Goal: Transaction & Acquisition: Purchase product/service

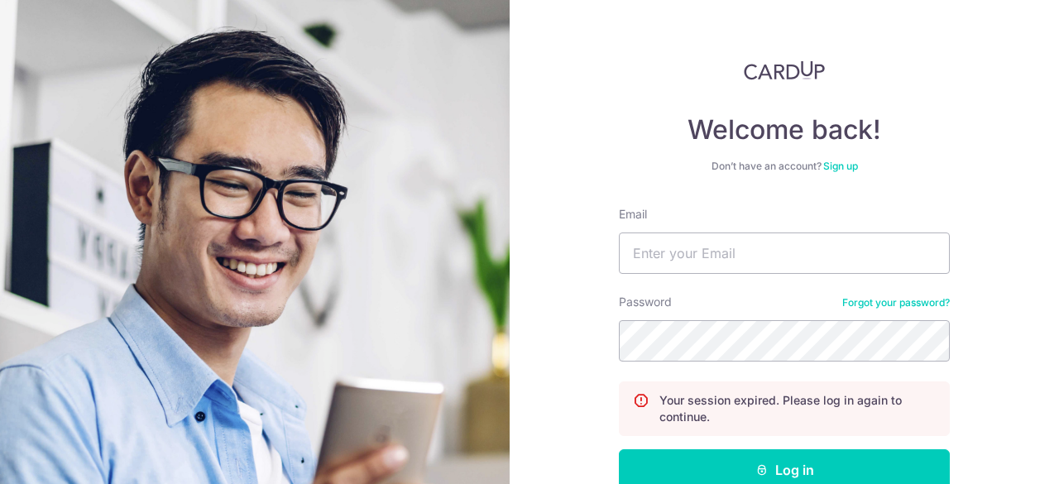
scroll to position [156, 0]
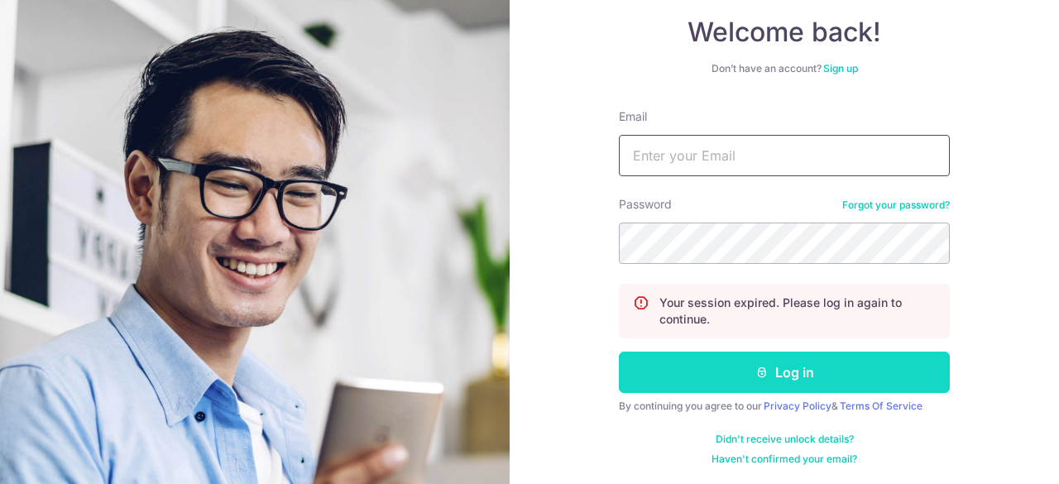
type input "army7799@hotmail.com"
click at [765, 370] on button "Log in" at bounding box center [784, 372] width 331 height 41
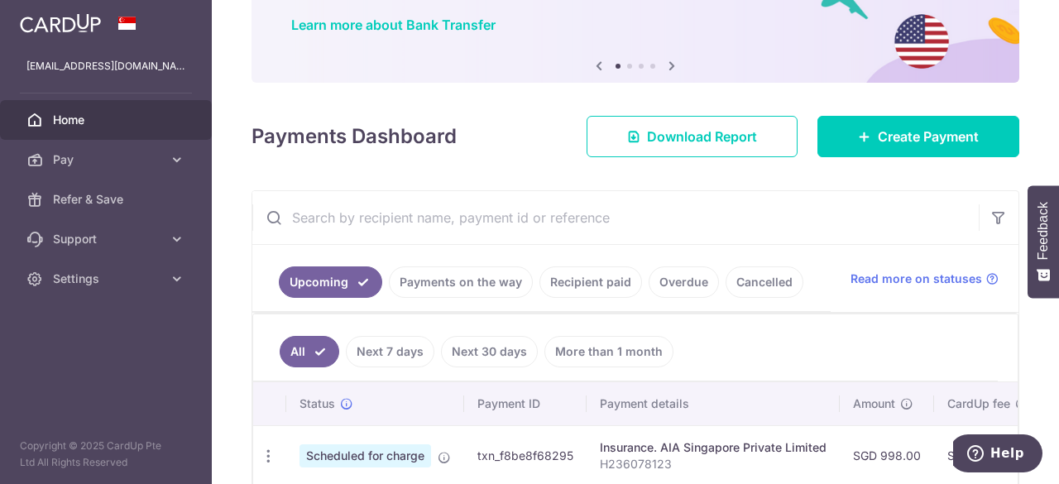
scroll to position [49, 0]
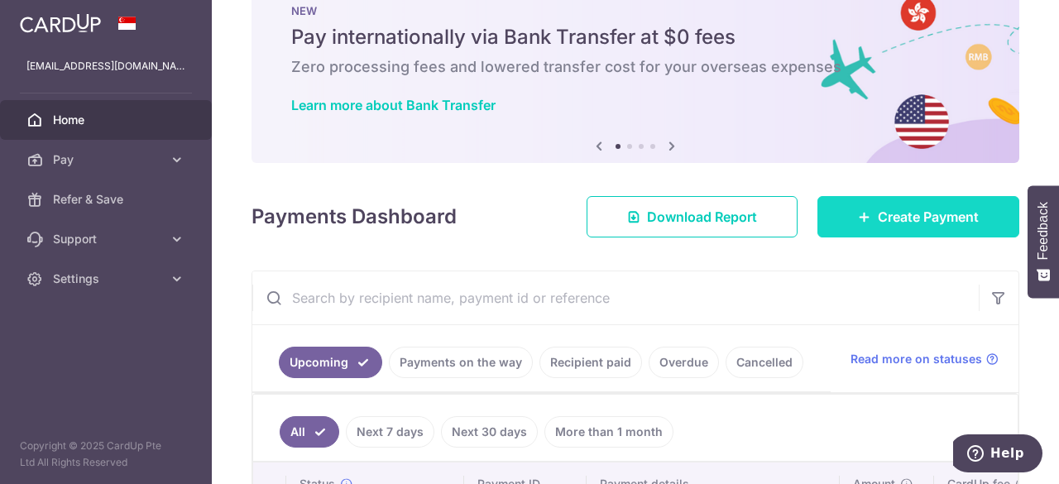
click at [897, 218] on span "Create Payment" at bounding box center [928, 217] width 101 height 20
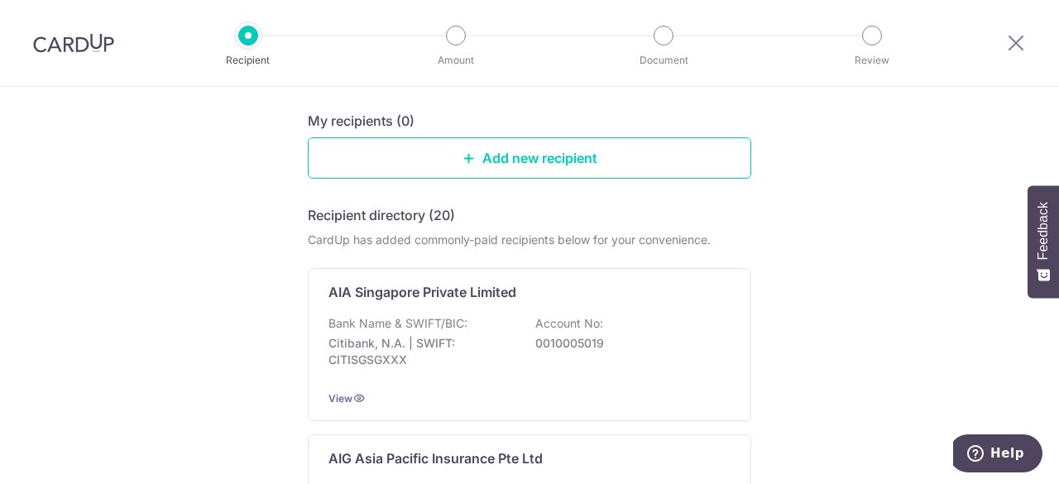
scroll to position [165, 0]
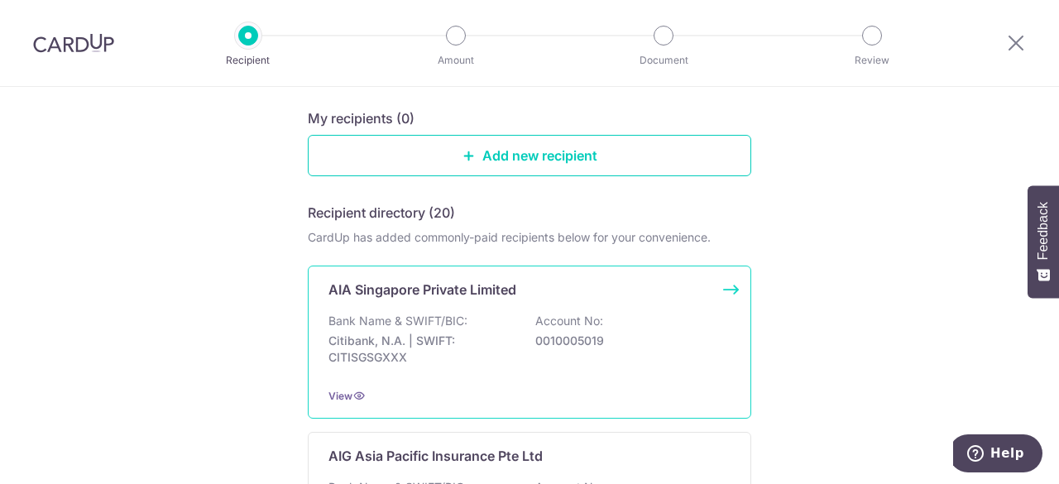
click at [465, 310] on div "AIA Singapore Private Limited Bank Name & SWIFT/BIC: Citibank, N.A. | SWIFT: CI…" at bounding box center [529, 342] width 443 height 153
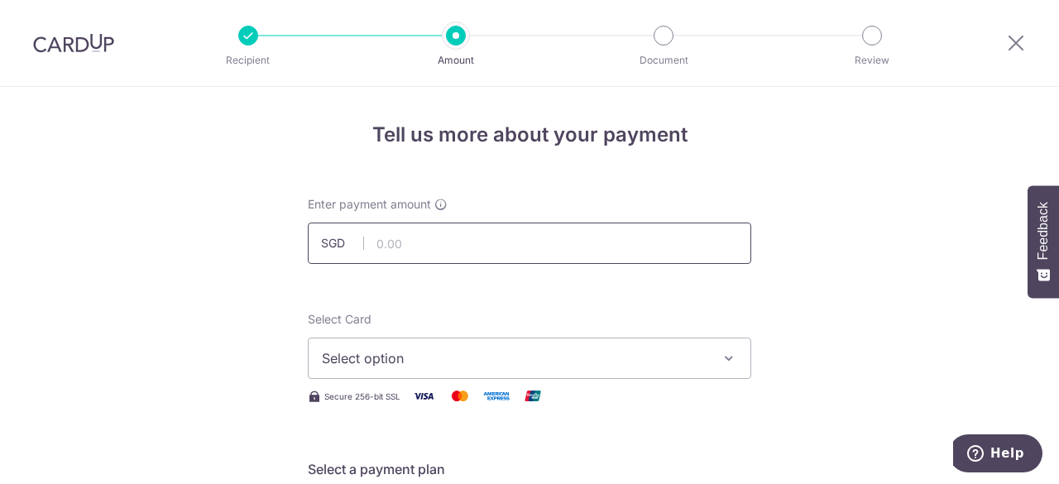
click at [585, 253] on input "text" at bounding box center [529, 243] width 443 height 41
paste input "2,426.34"
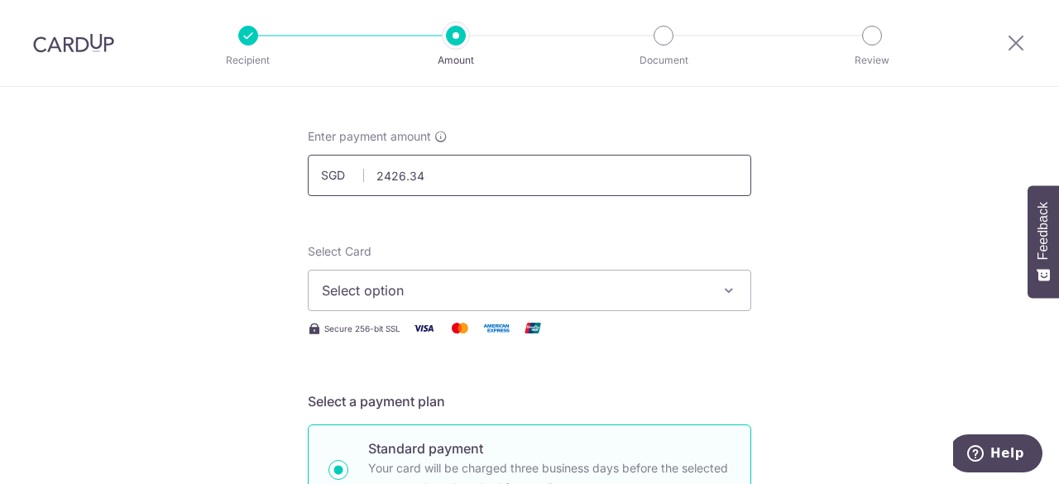
scroll to position [165, 0]
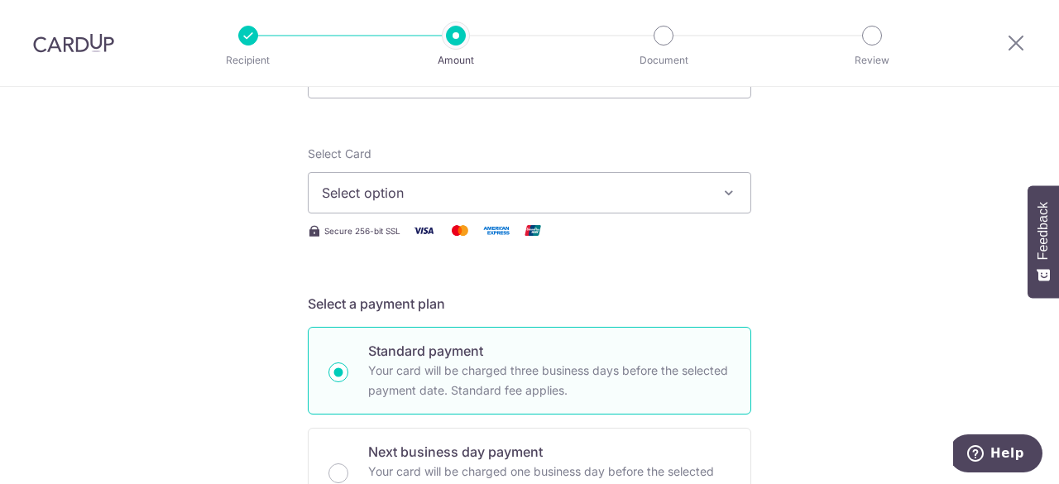
type input "2,426.34"
click at [625, 200] on span "Select option" at bounding box center [515, 193] width 386 height 20
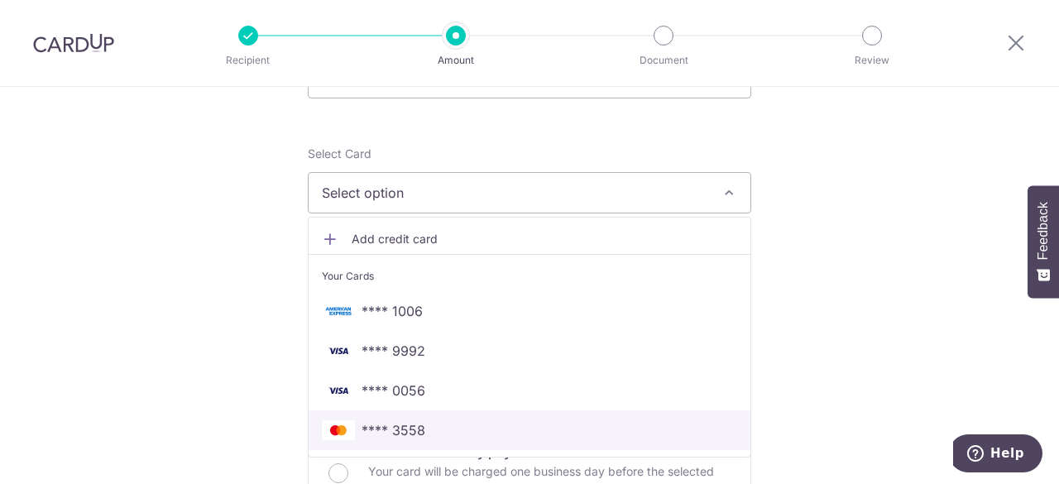
click at [406, 431] on span "**** 3558" at bounding box center [394, 430] width 64 height 20
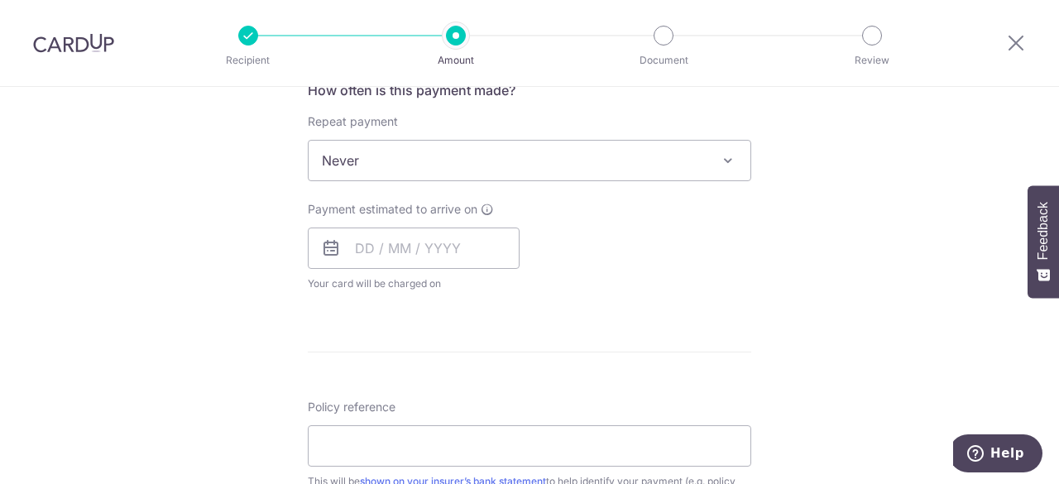
scroll to position [662, 0]
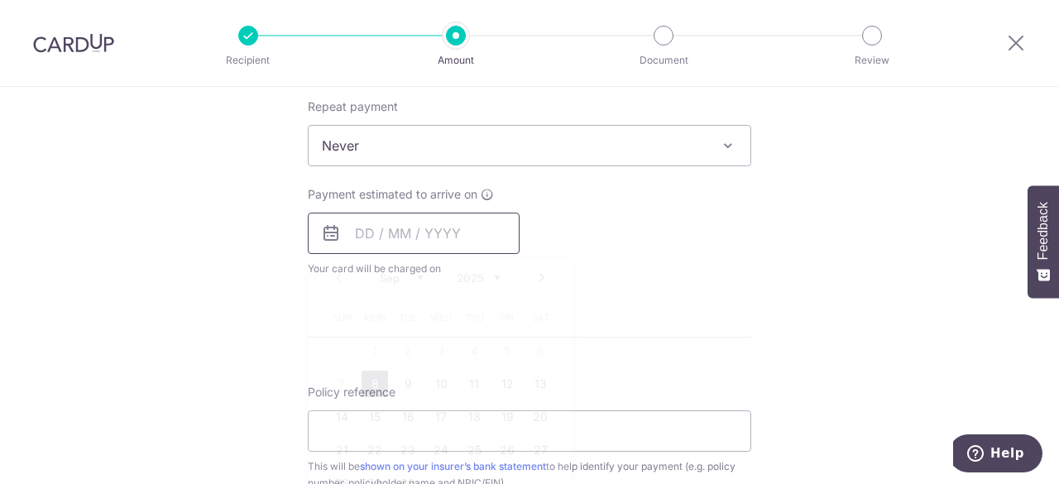
click at [446, 235] on input "text" at bounding box center [414, 233] width 212 height 41
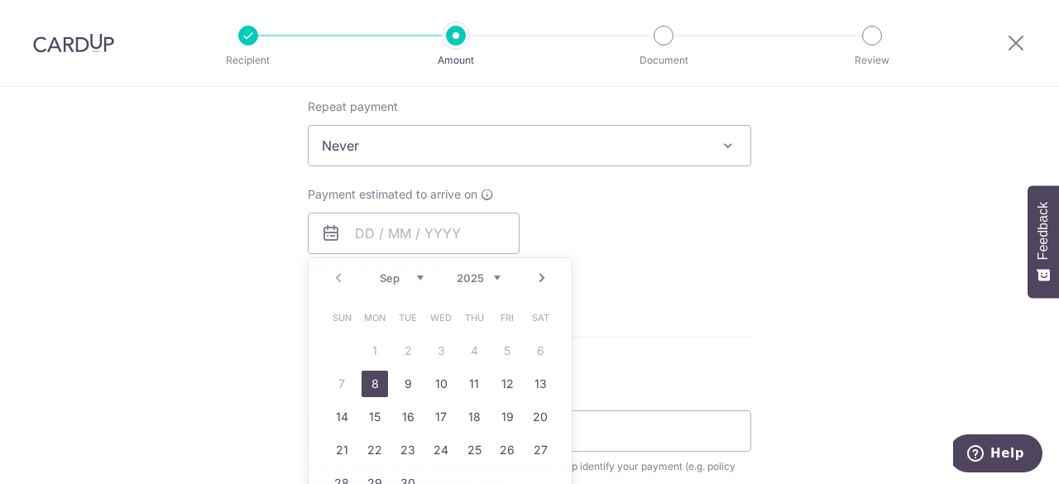
click at [799, 317] on div "Tell us more about your payment Enter payment amount SGD 2,426.34 2426.34 Selec…" at bounding box center [529, 173] width 1059 height 1497
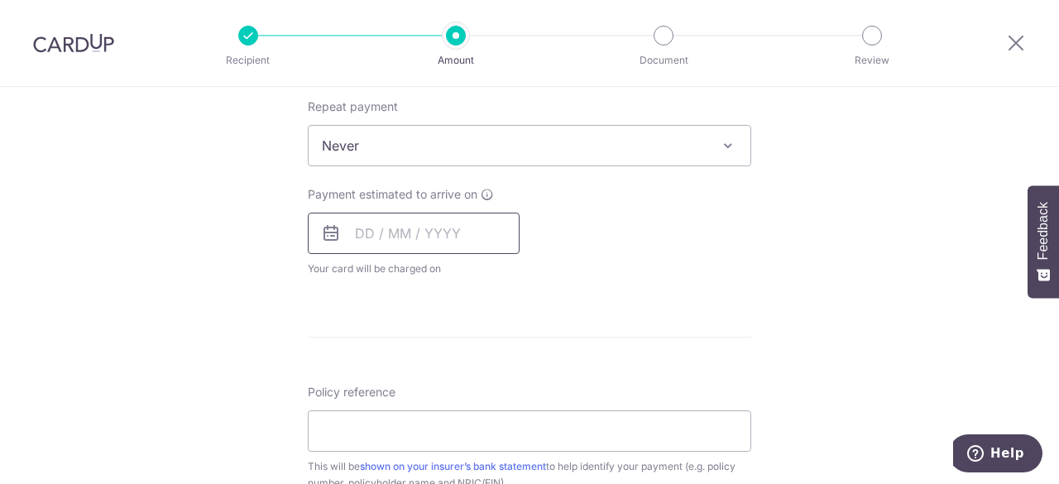
click at [381, 234] on input "text" at bounding box center [414, 233] width 212 height 41
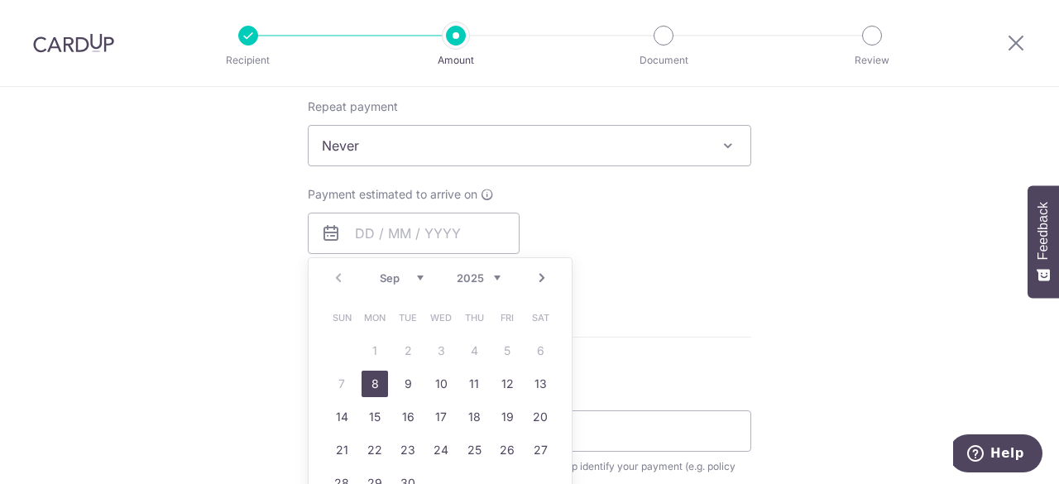
click at [540, 277] on link "Next" at bounding box center [542, 278] width 20 height 20
click at [333, 273] on link "Prev" at bounding box center [338, 278] width 20 height 20
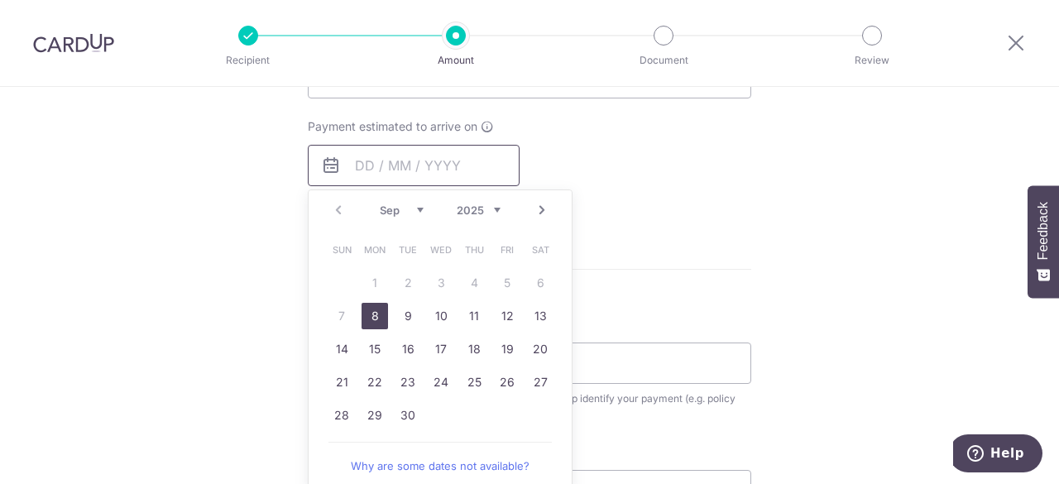
scroll to position [745, 0]
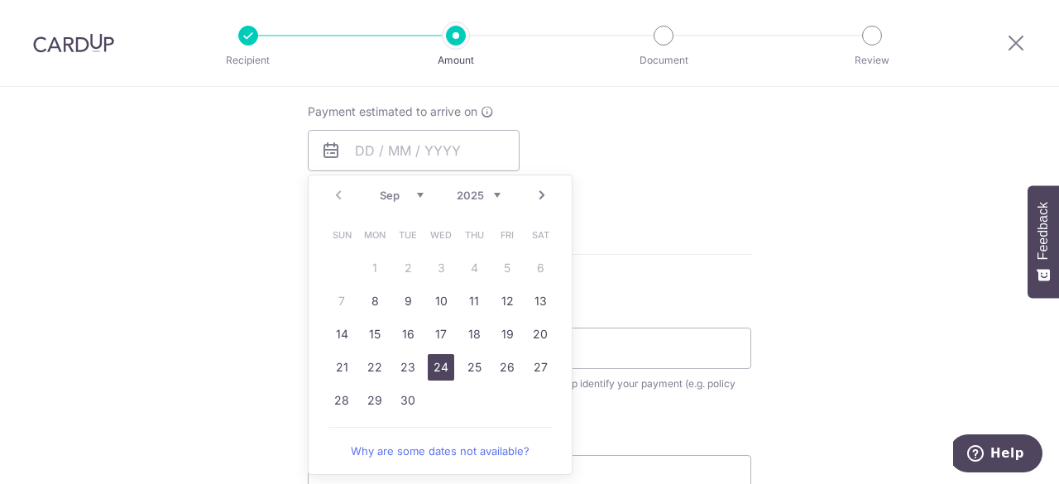
click at [443, 358] on link "24" at bounding box center [441, 367] width 26 height 26
type input "[DATE]"
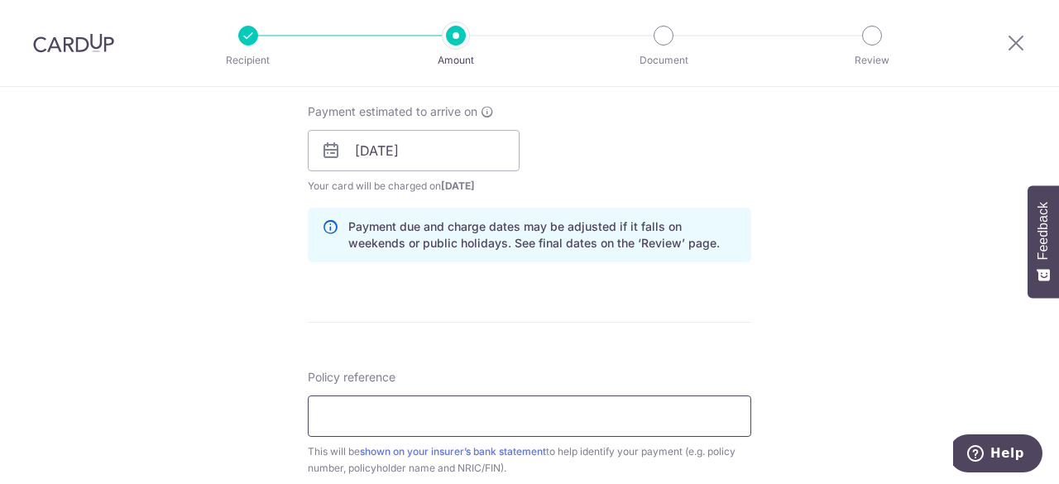
click at [387, 413] on input "Policy reference" at bounding box center [529, 415] width 443 height 41
paste input "H236078136"
type input "H236078136"
click at [513, 330] on form "Enter payment amount SGD 2,426.34 2426.34 Select Card **** 3558 Add credit card…" at bounding box center [529, 139] width 443 height 1377
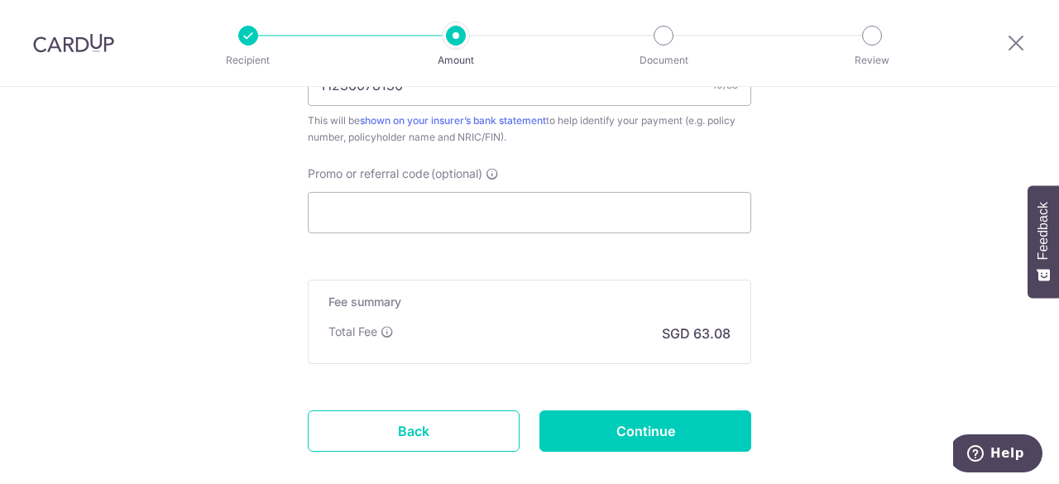
scroll to position [1158, 0]
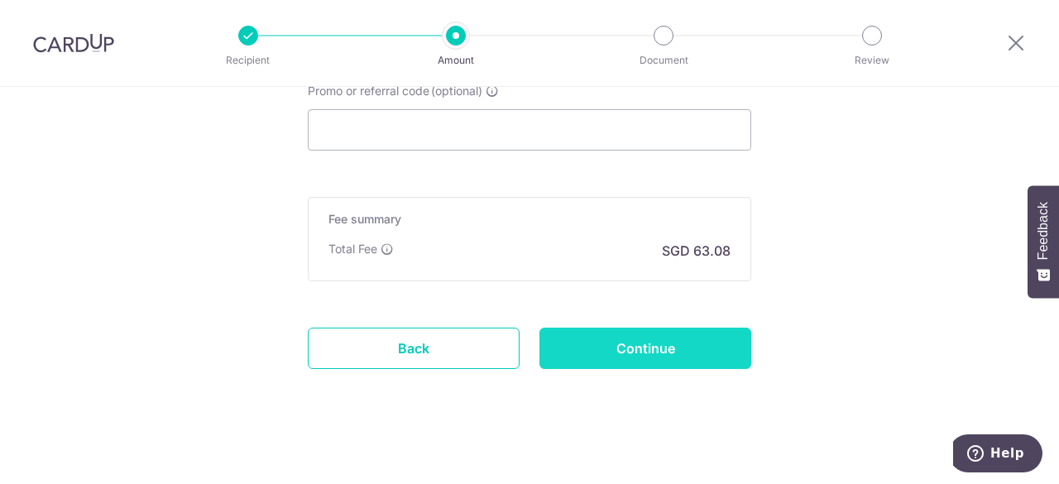
click at [637, 357] on input "Continue" at bounding box center [645, 348] width 212 height 41
type input "Create Schedule"
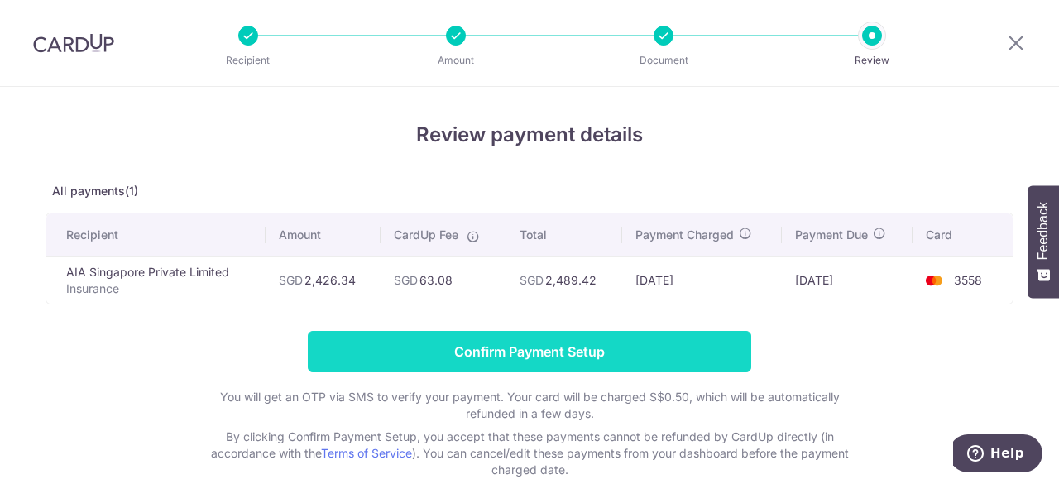
click at [626, 352] on input "Confirm Payment Setup" at bounding box center [529, 351] width 443 height 41
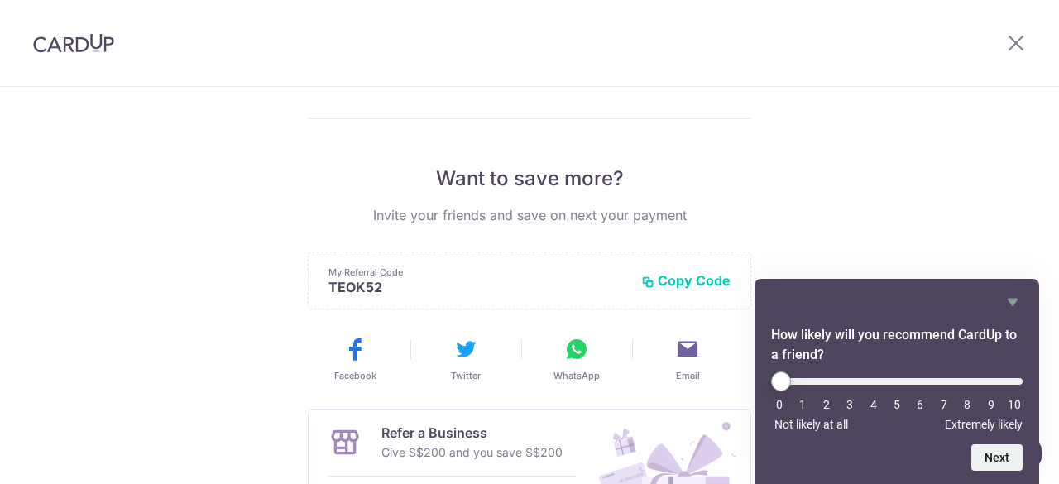
scroll to position [414, 0]
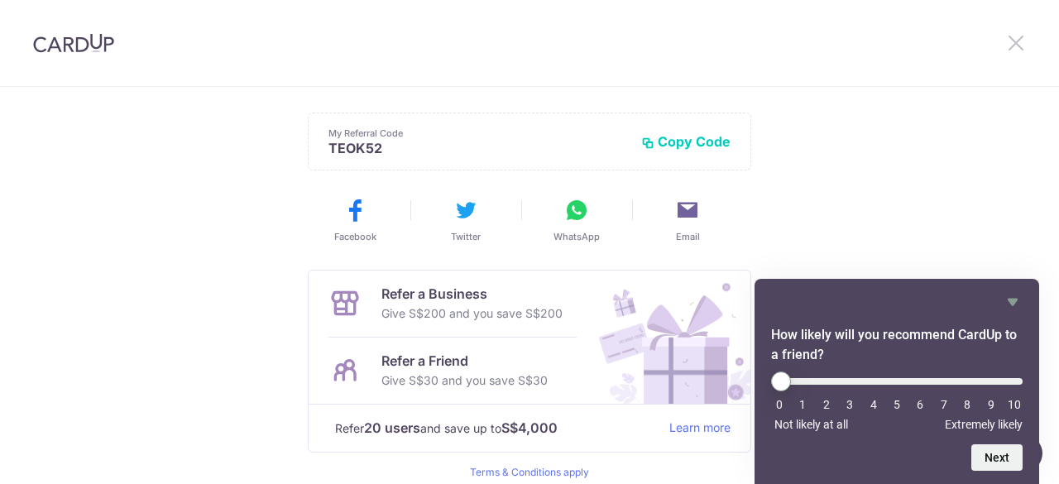
click at [1017, 48] on icon at bounding box center [1016, 42] width 20 height 21
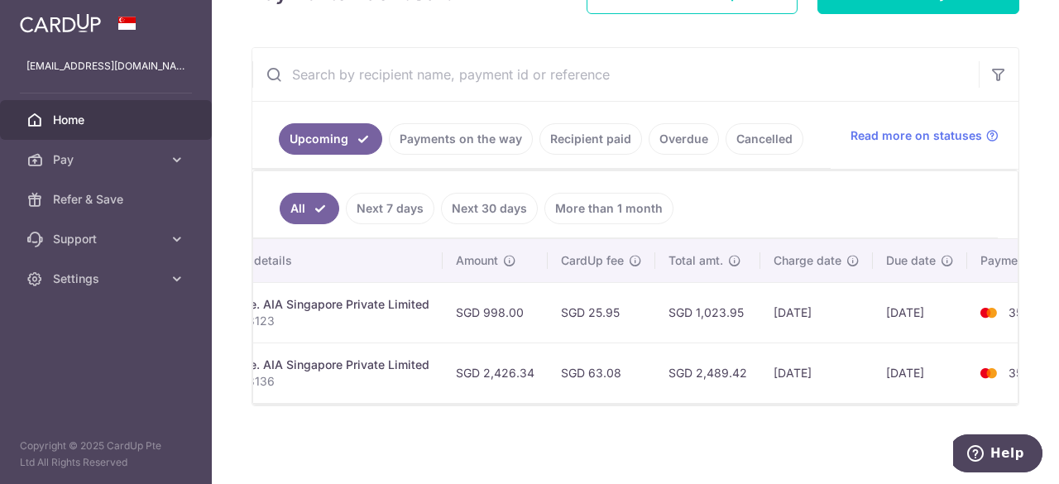
scroll to position [0, 442]
